Goal: Information Seeking & Learning: Learn about a topic

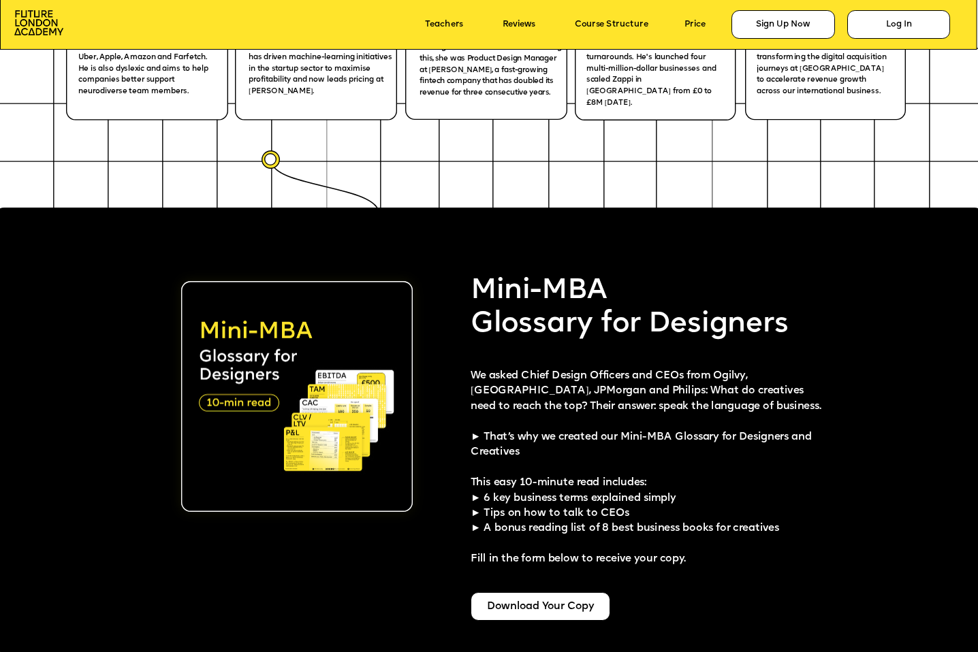
scroll to position [2337, 0]
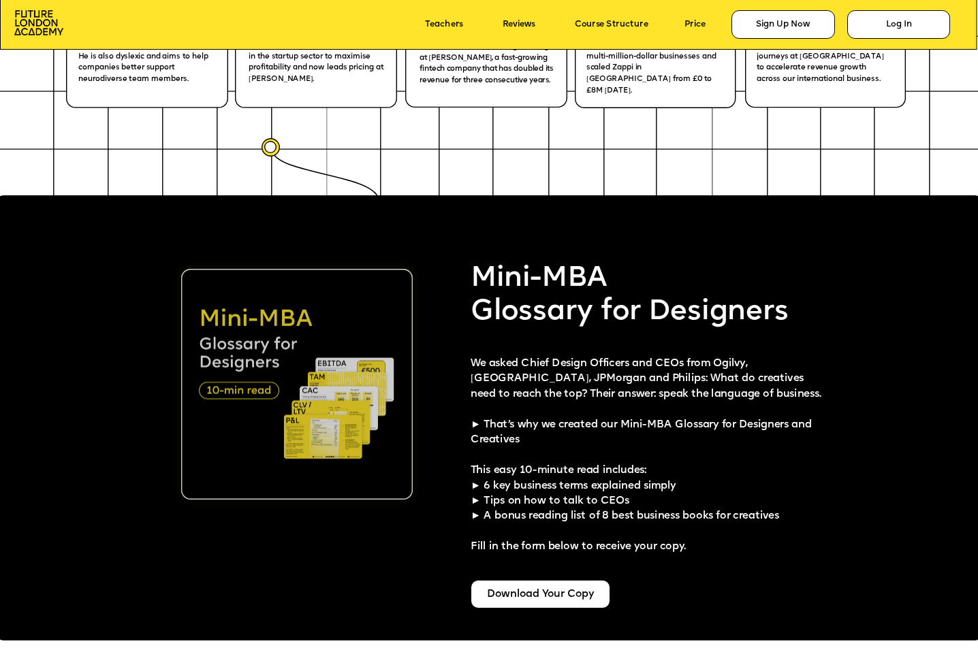
click at [253, 385] on img at bounding box center [296, 384] width 231 height 231
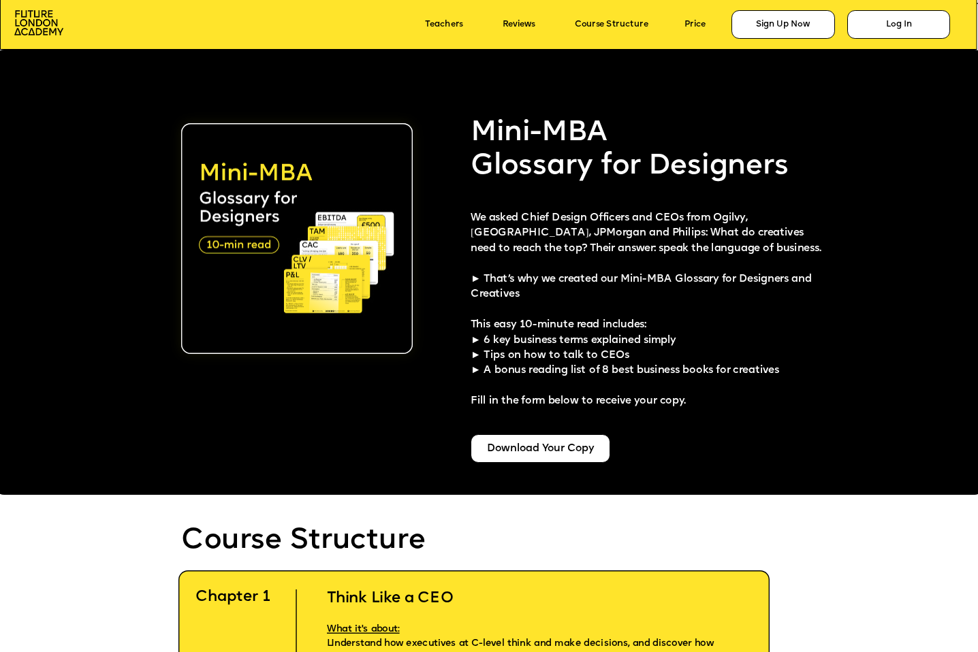
scroll to position [2481, 0]
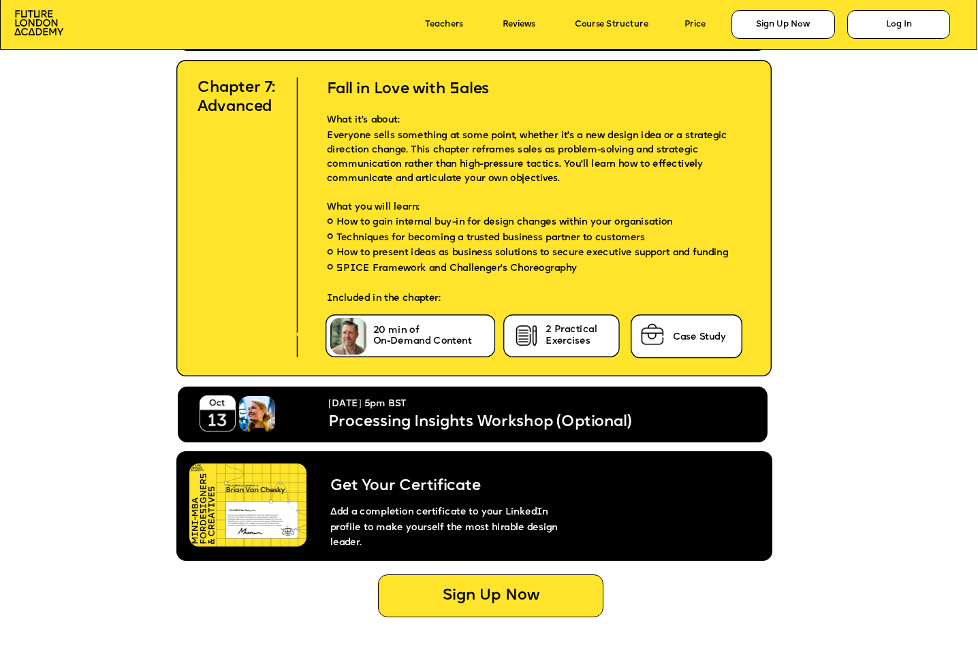
scroll to position [5157, 0]
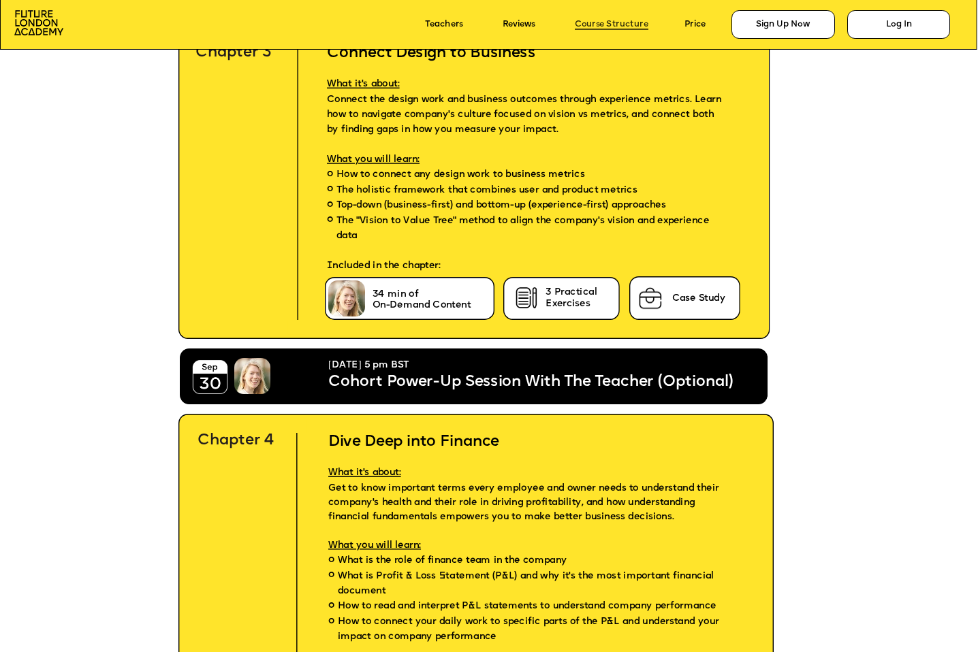
click at [598, 25] on link "Course Structure" at bounding box center [612, 25] width 74 height 10
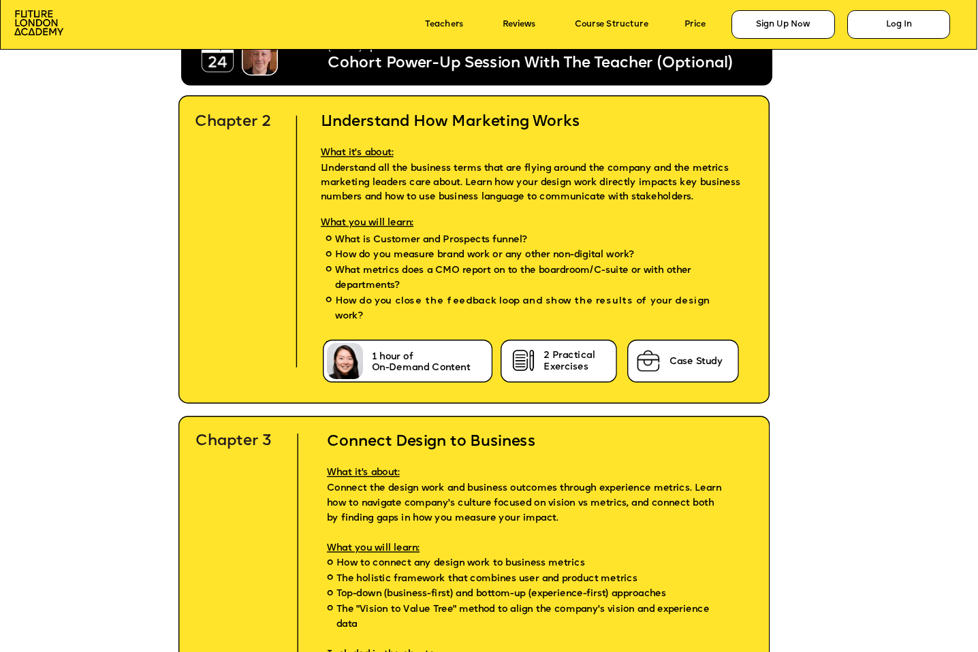
scroll to position [3359, 0]
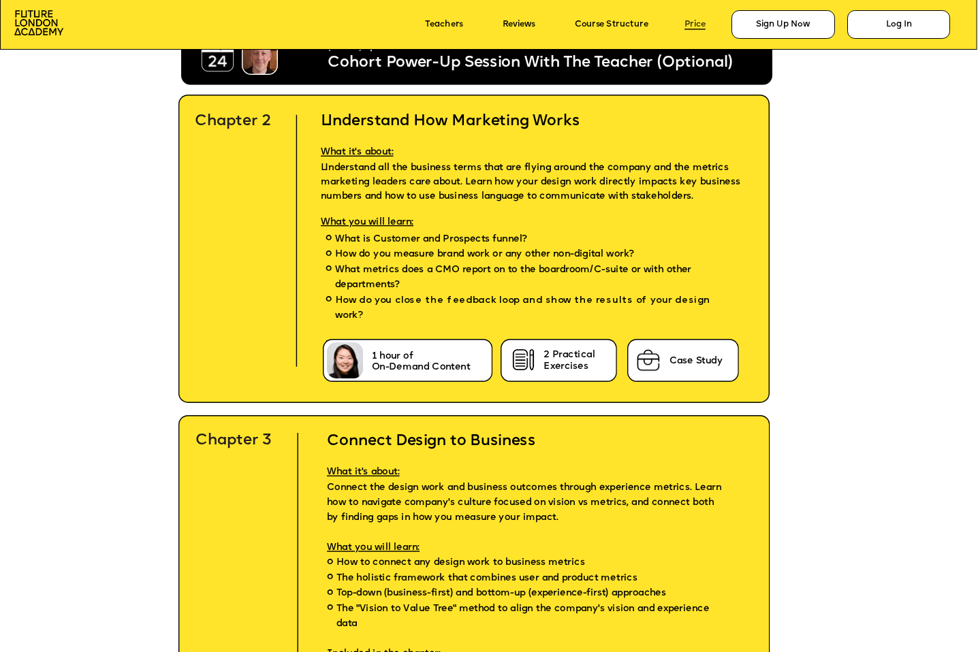
click at [691, 20] on link "Price" at bounding box center [694, 25] width 21 height 10
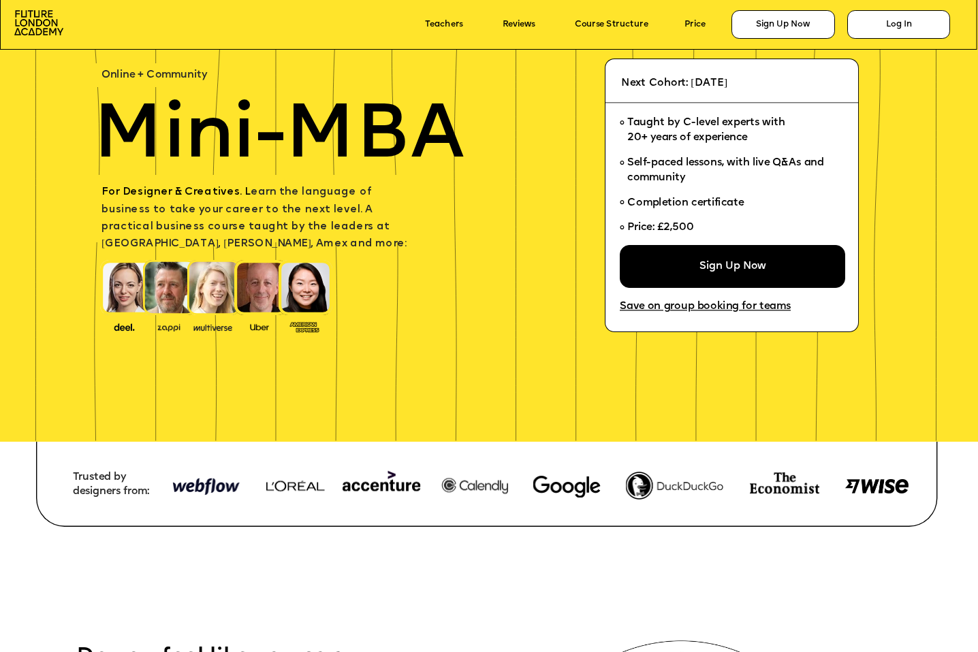
scroll to position [0, 0]
